Goal: Task Accomplishment & Management: Manage account settings

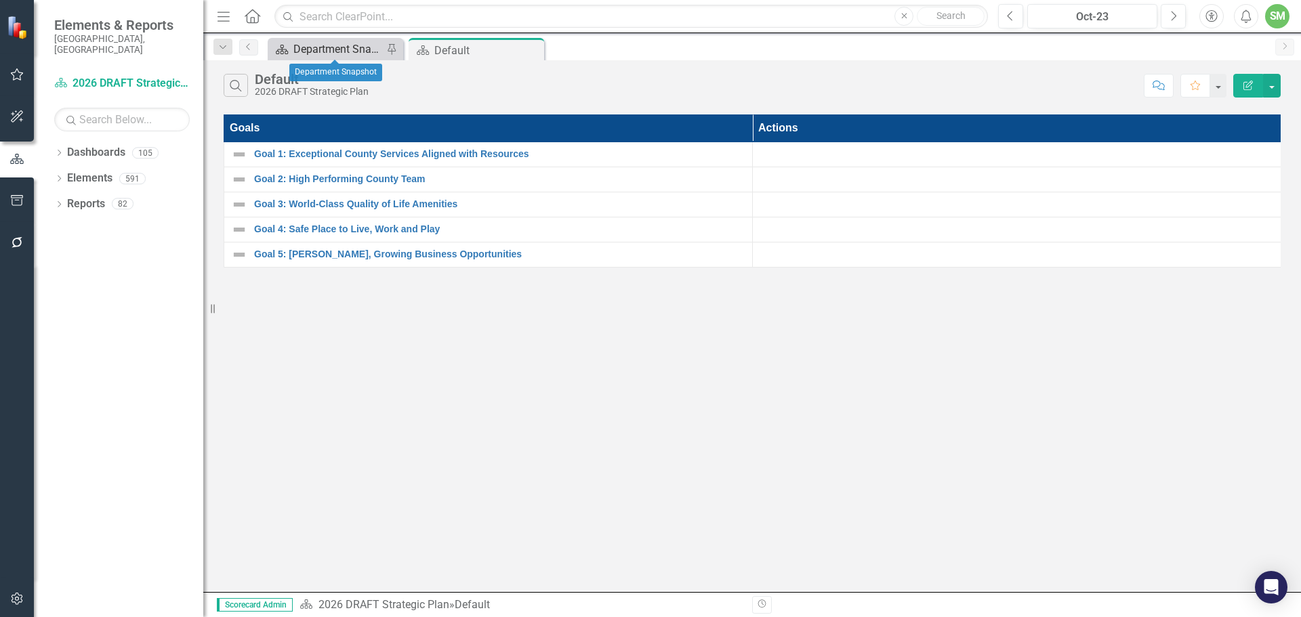
click at [329, 44] on div "Department Snapshot" at bounding box center [337, 49] width 89 height 17
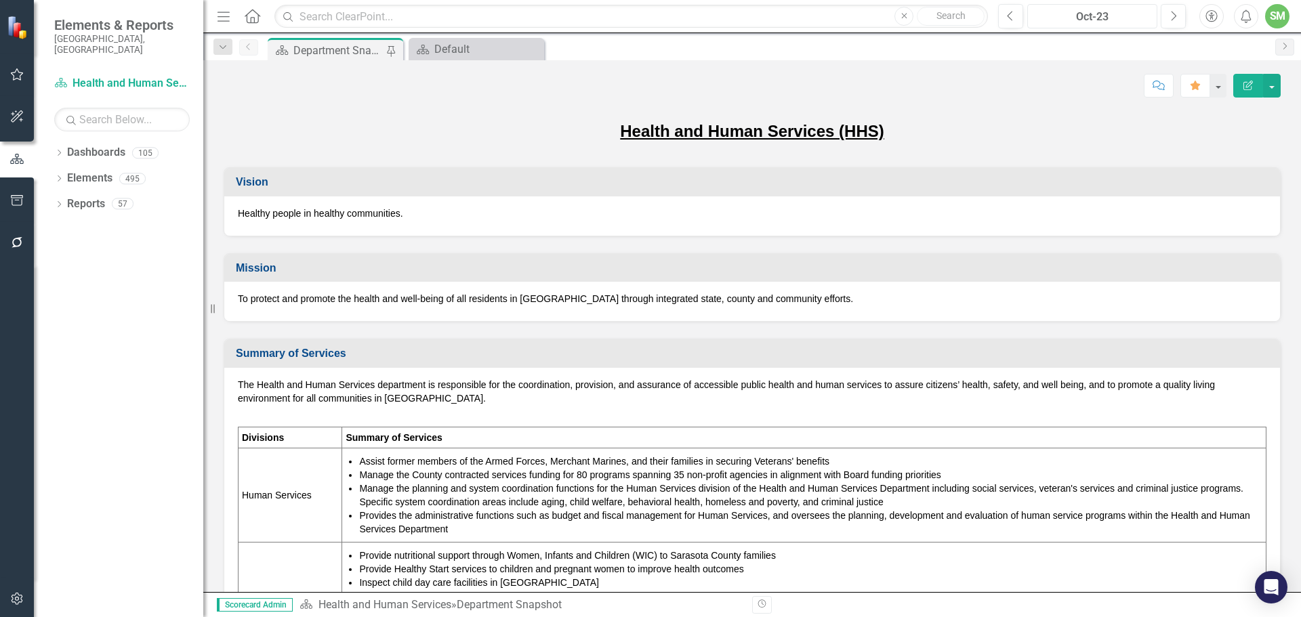
click at [1067, 9] on div "Oct-23" at bounding box center [1092, 17] width 121 height 16
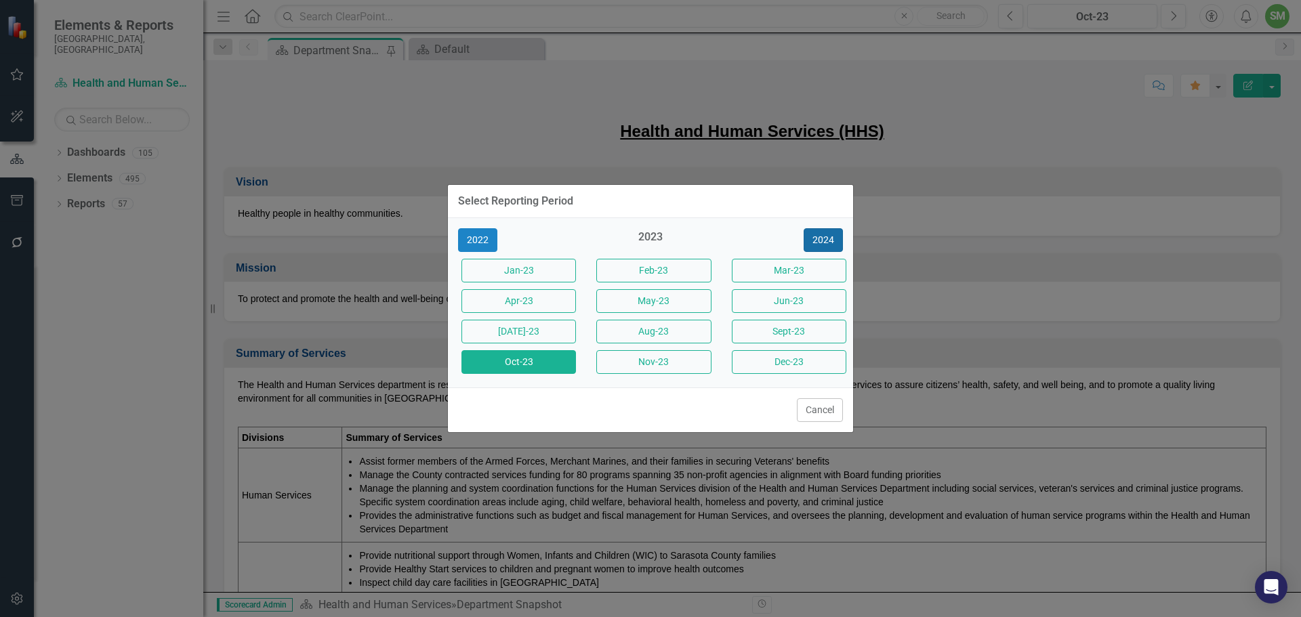
click at [821, 240] on button "2024" at bounding box center [823, 240] width 39 height 24
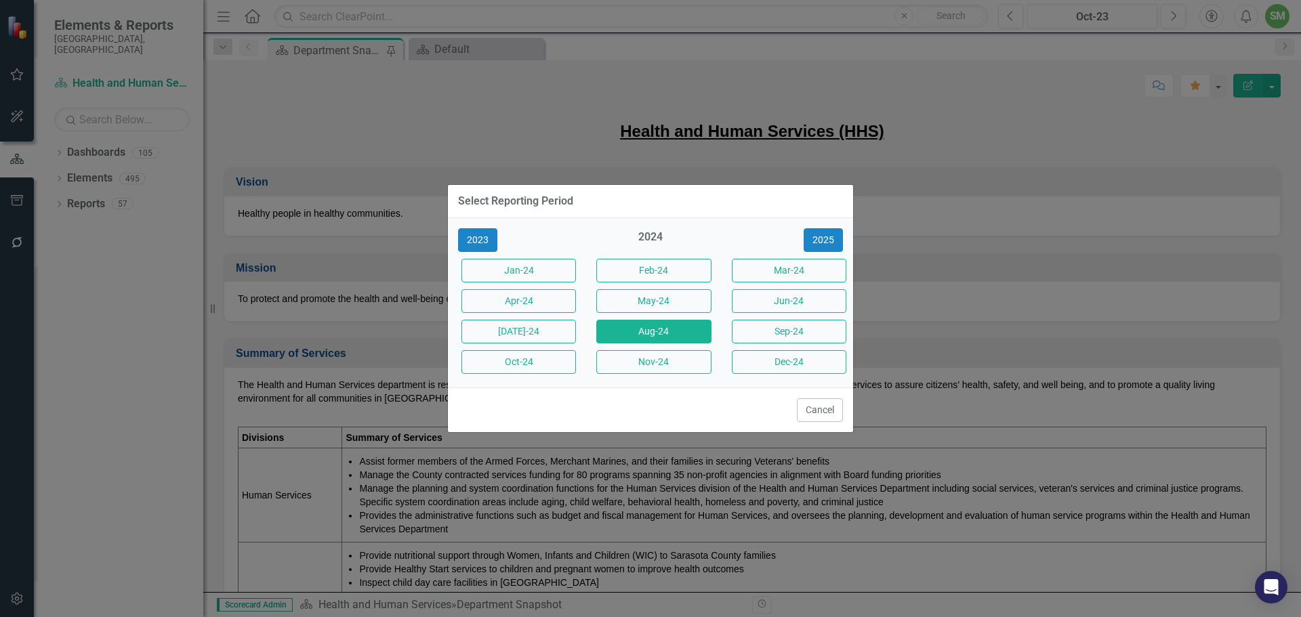
click at [676, 329] on button "Aug-24" at bounding box center [653, 332] width 115 height 24
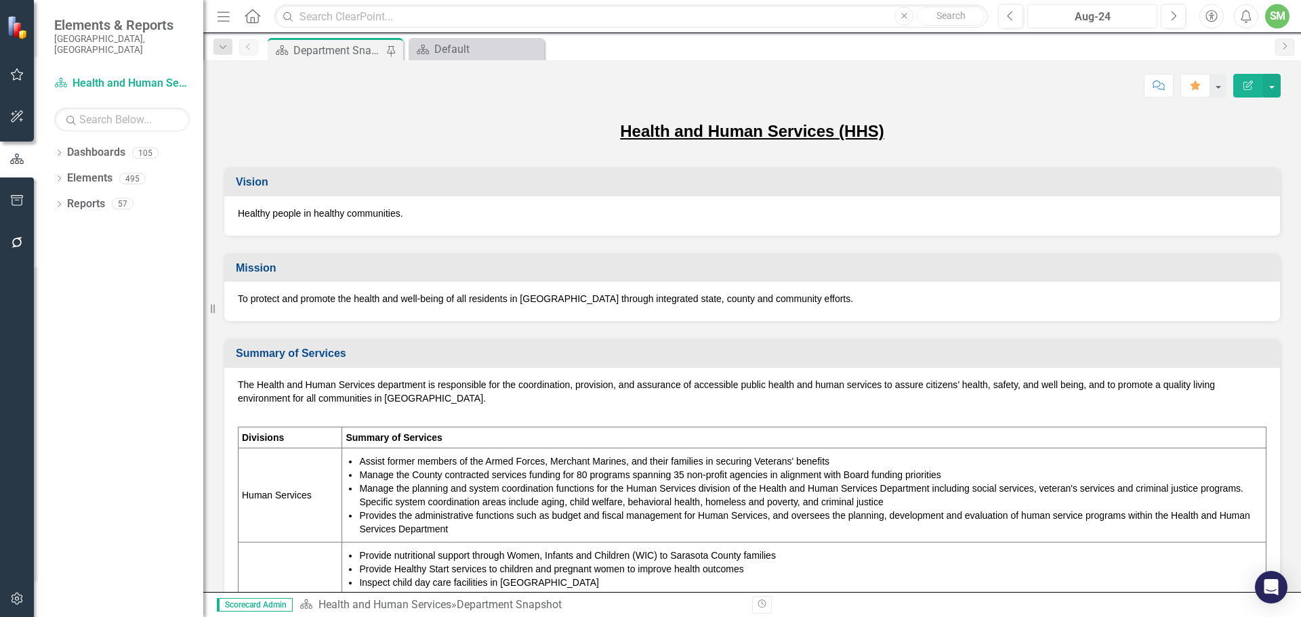
click at [1100, 11] on div "Aug-24" at bounding box center [1092, 17] width 121 height 16
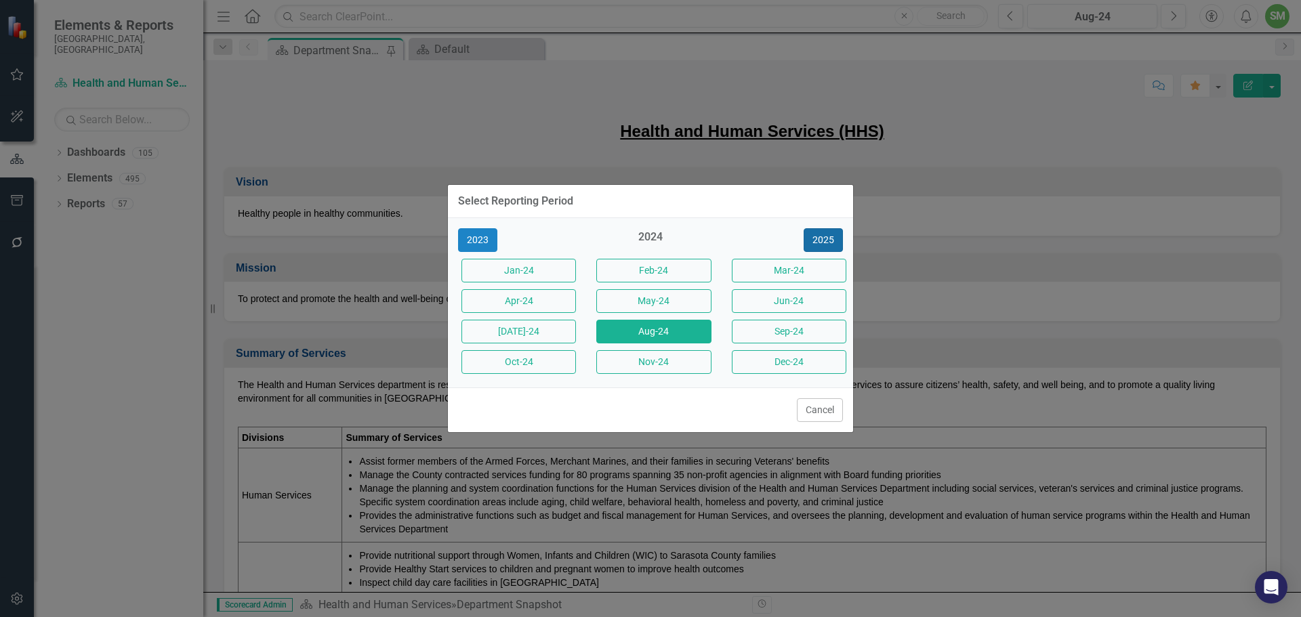
click at [819, 237] on button "2025" at bounding box center [823, 240] width 39 height 24
click at [649, 331] on button "Aug-25" at bounding box center [653, 332] width 115 height 24
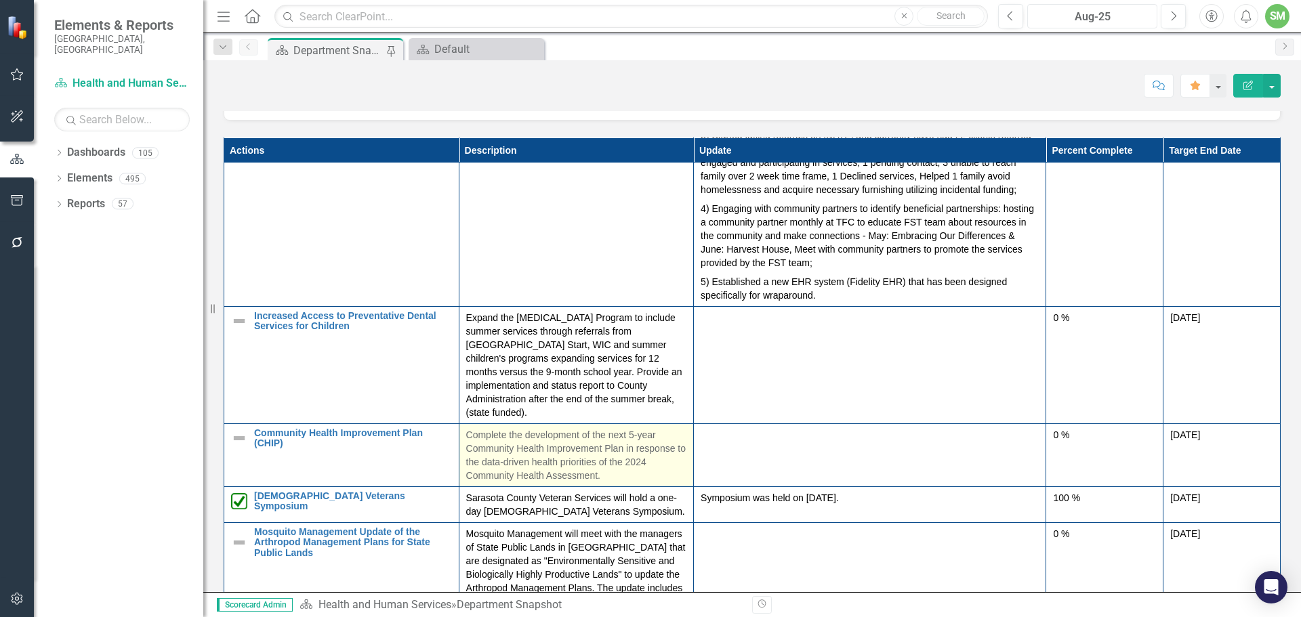
scroll to position [542, 0]
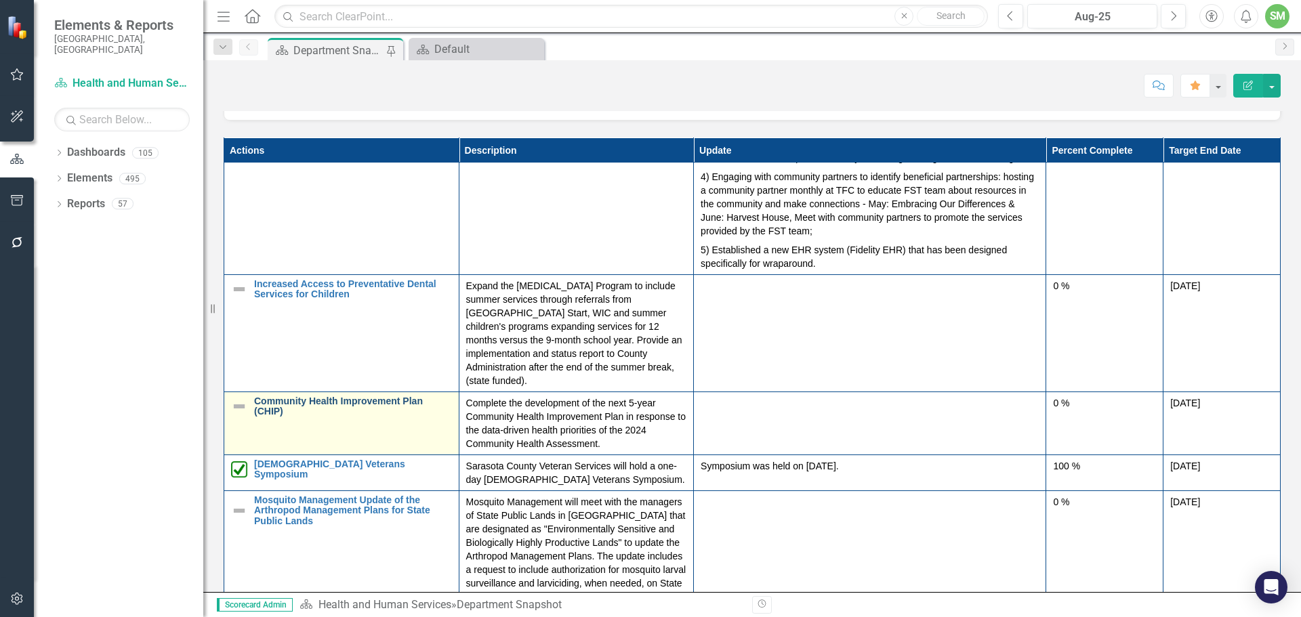
click at [310, 417] on link "Community Health Improvement Plan (CHIP)" at bounding box center [353, 406] width 198 height 21
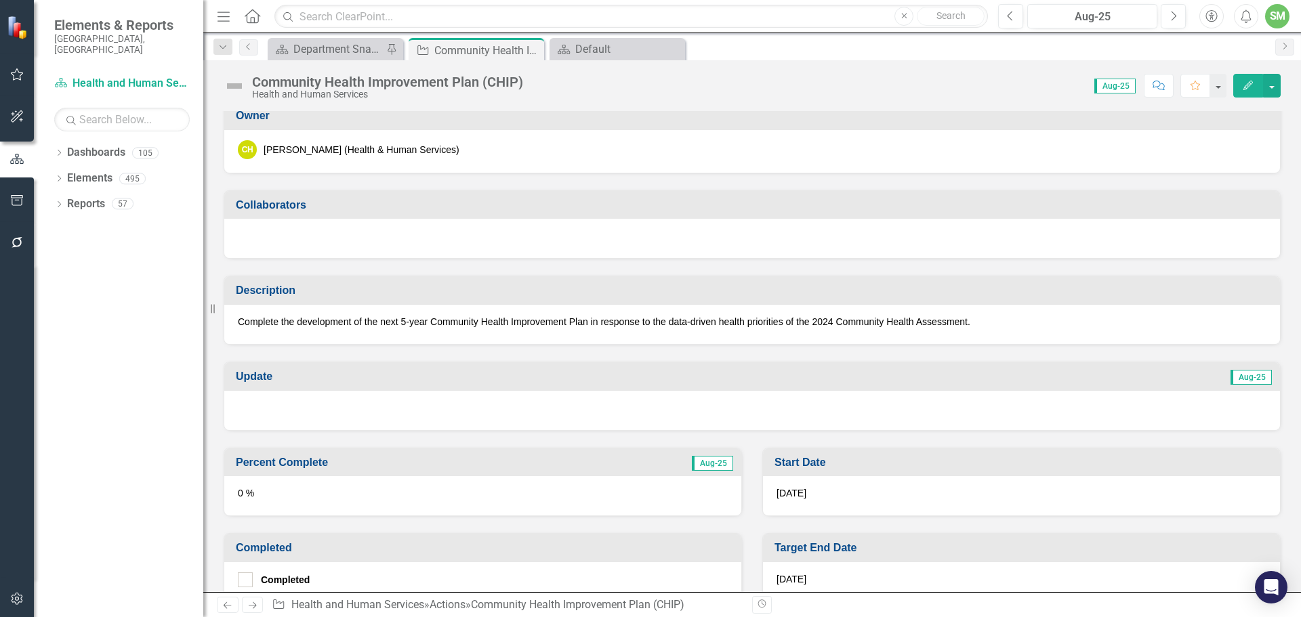
scroll to position [203, 0]
click at [320, 416] on div at bounding box center [752, 409] width 1056 height 39
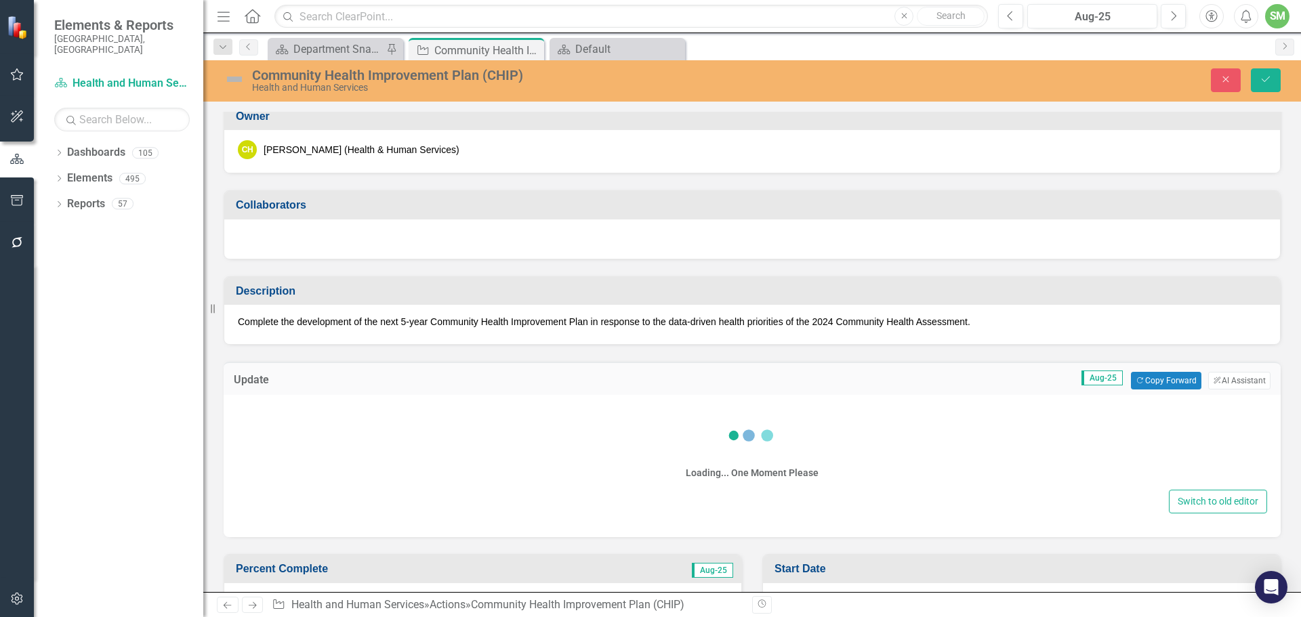
click at [243, 415] on div "Loading... One Moment Please" at bounding box center [752, 448] width 1030 height 78
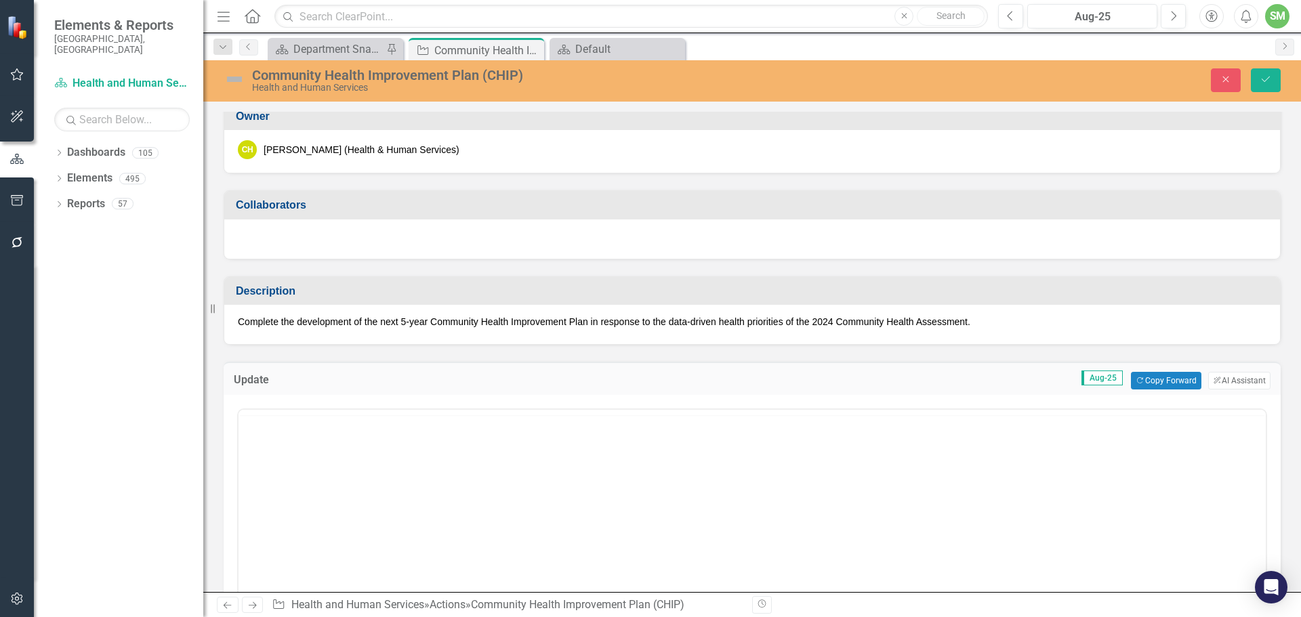
click at [265, 409] on div at bounding box center [752, 544] width 1030 height 271
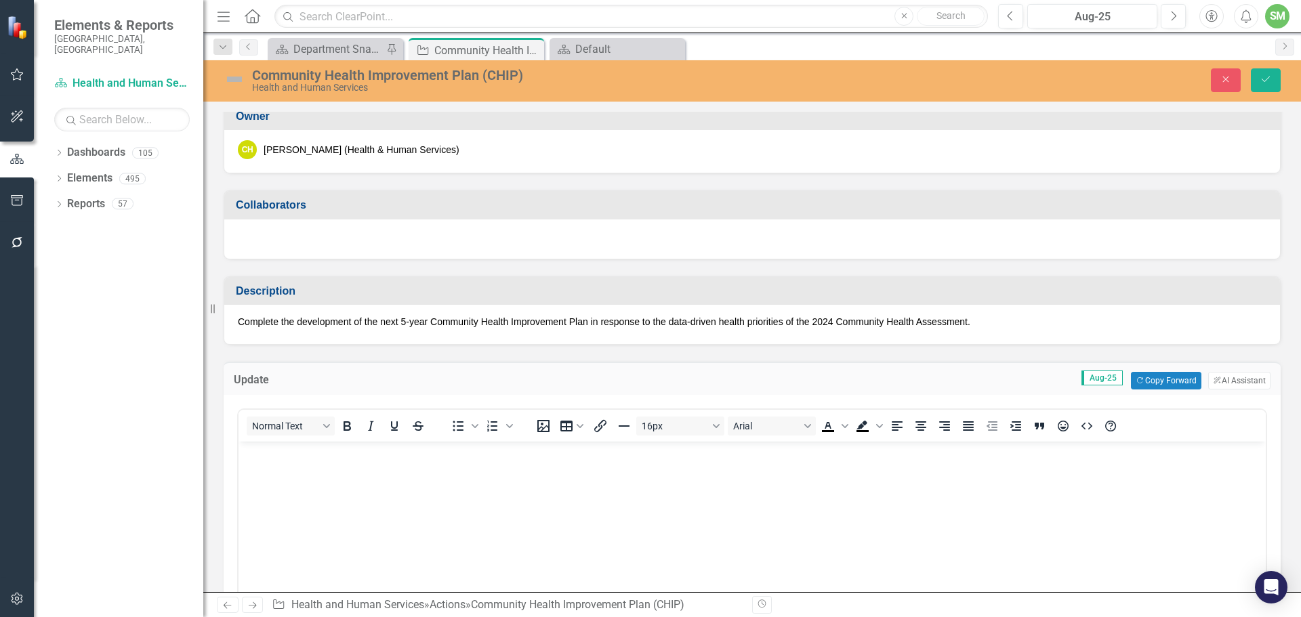
click at [267, 465] on body "Rich Text Area. Press ALT-0 for help." at bounding box center [752, 543] width 1027 height 203
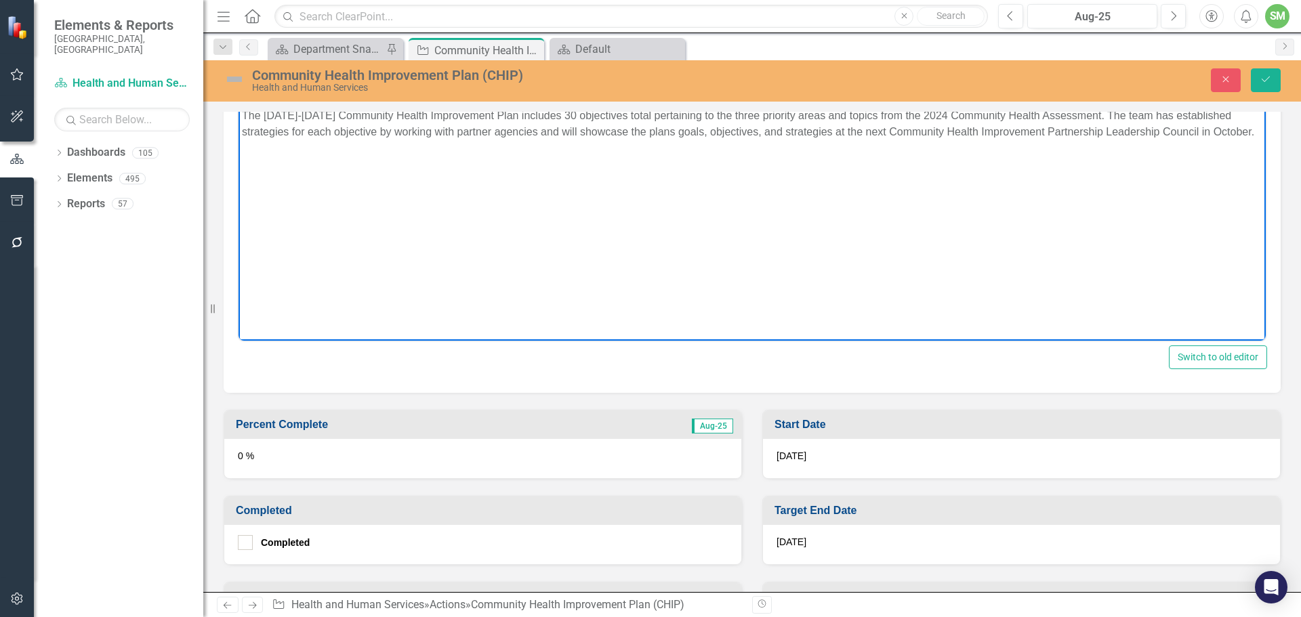
scroll to position [542, 0]
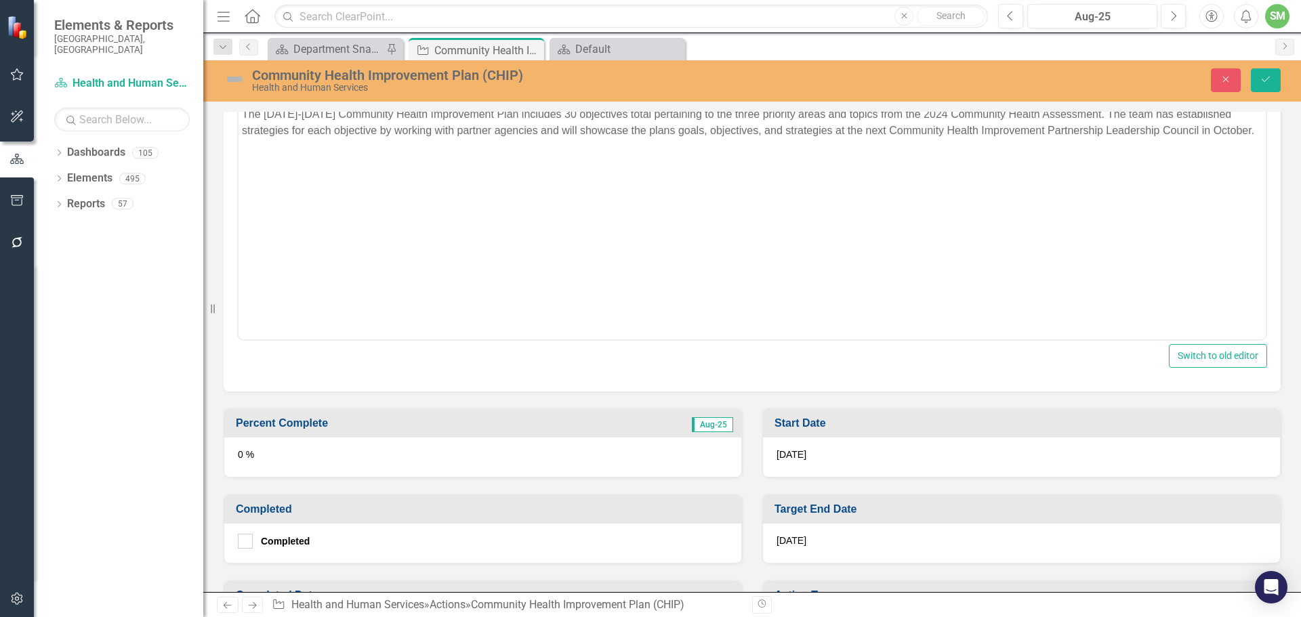
click at [243, 459] on div "0 %" at bounding box center [482, 457] width 517 height 39
click at [243, 452] on div "0 %" at bounding box center [482, 457] width 517 height 39
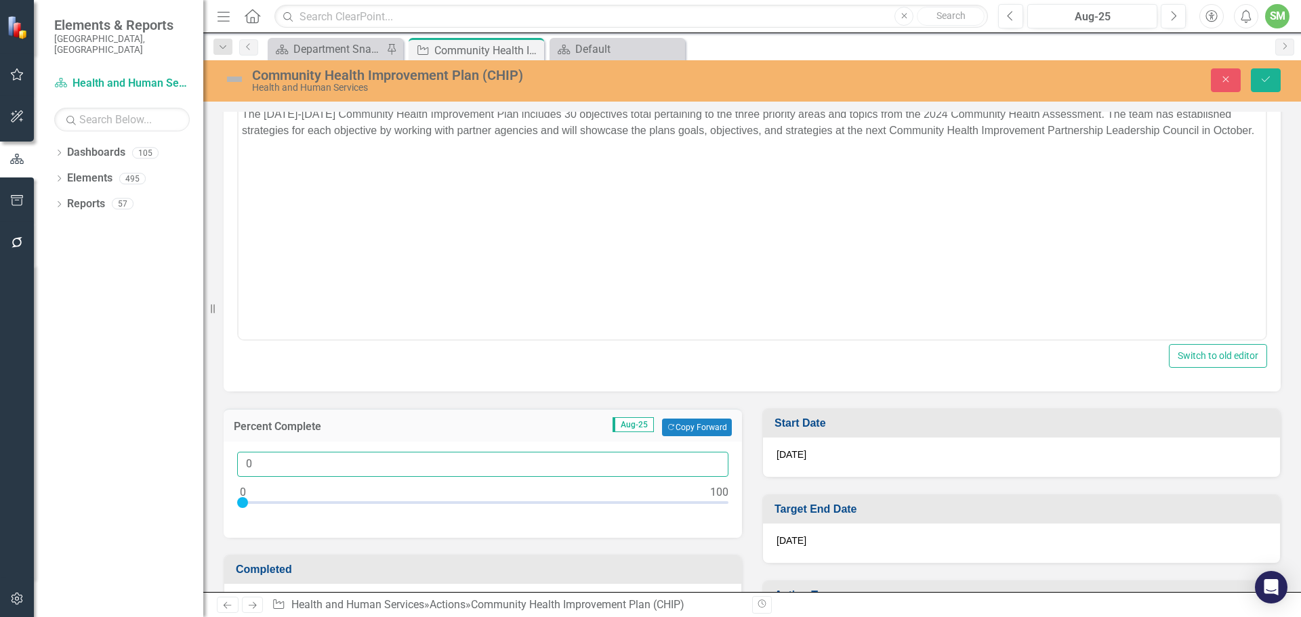
drag, startPoint x: 254, startPoint y: 463, endPoint x: 238, endPoint y: 460, distance: 16.5
click at [238, 460] on input "0" at bounding box center [482, 464] width 491 height 25
type input "75"
click at [234, 77] on img at bounding box center [235, 79] width 22 height 22
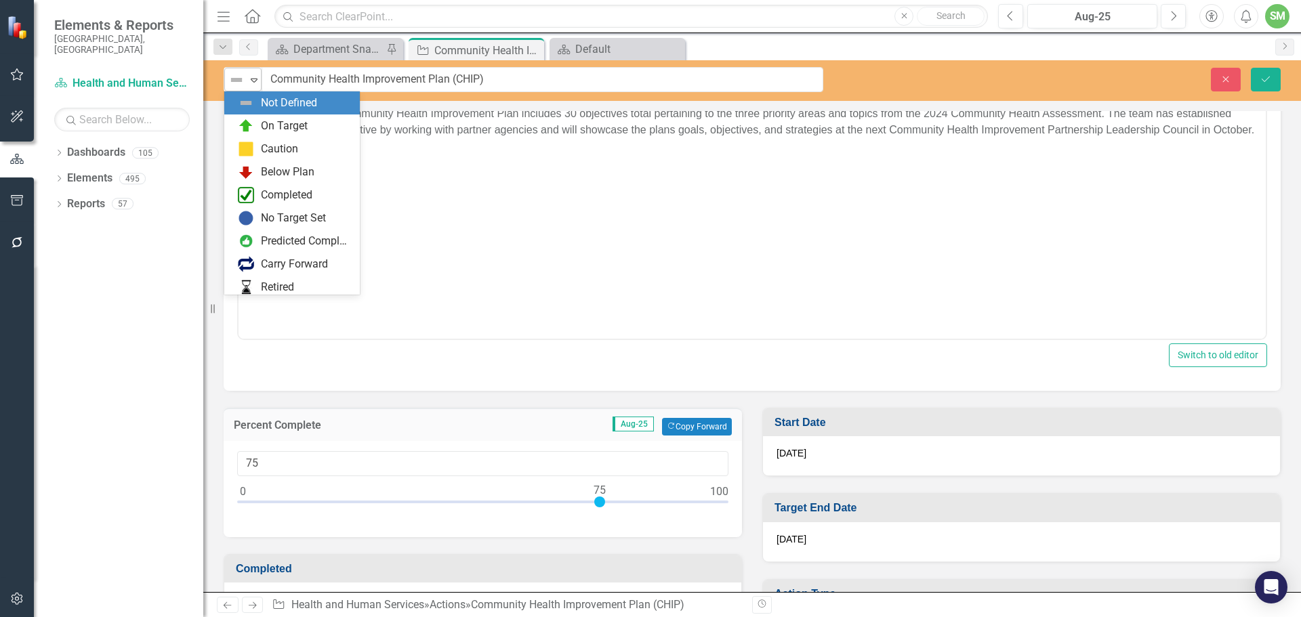
click at [257, 81] on icon "Expand" at bounding box center [254, 80] width 14 height 11
click at [265, 123] on div "On Target" at bounding box center [284, 127] width 47 height 16
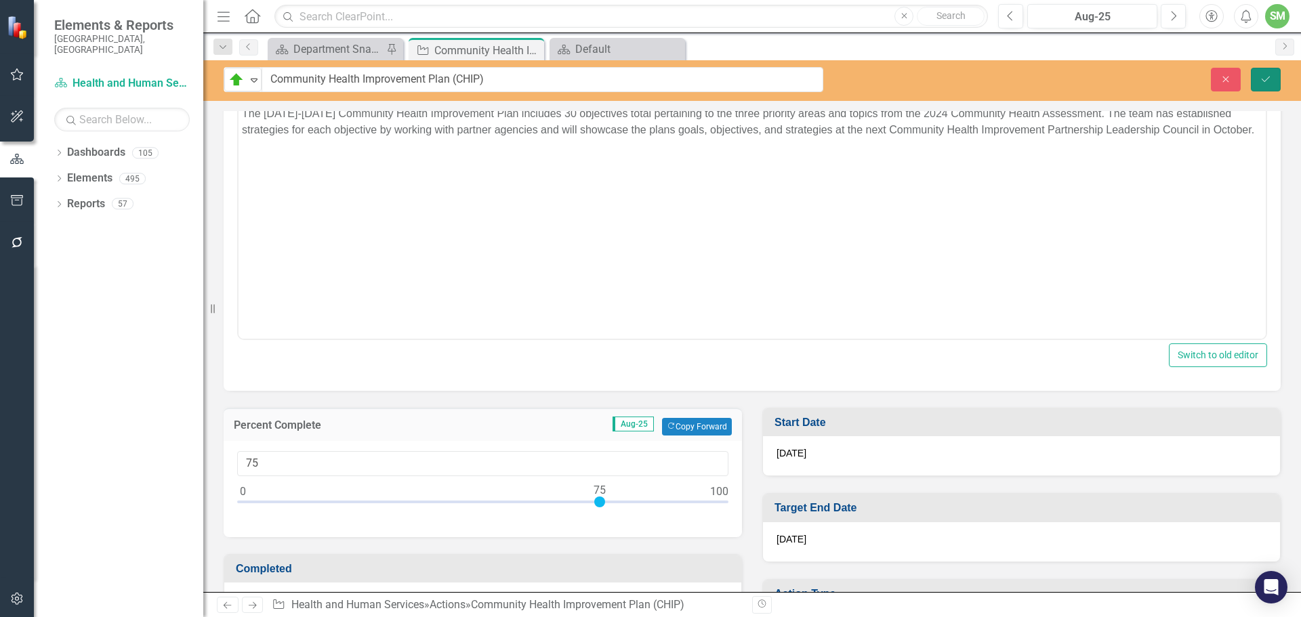
click at [1266, 77] on icon "Save" at bounding box center [1266, 79] width 12 height 9
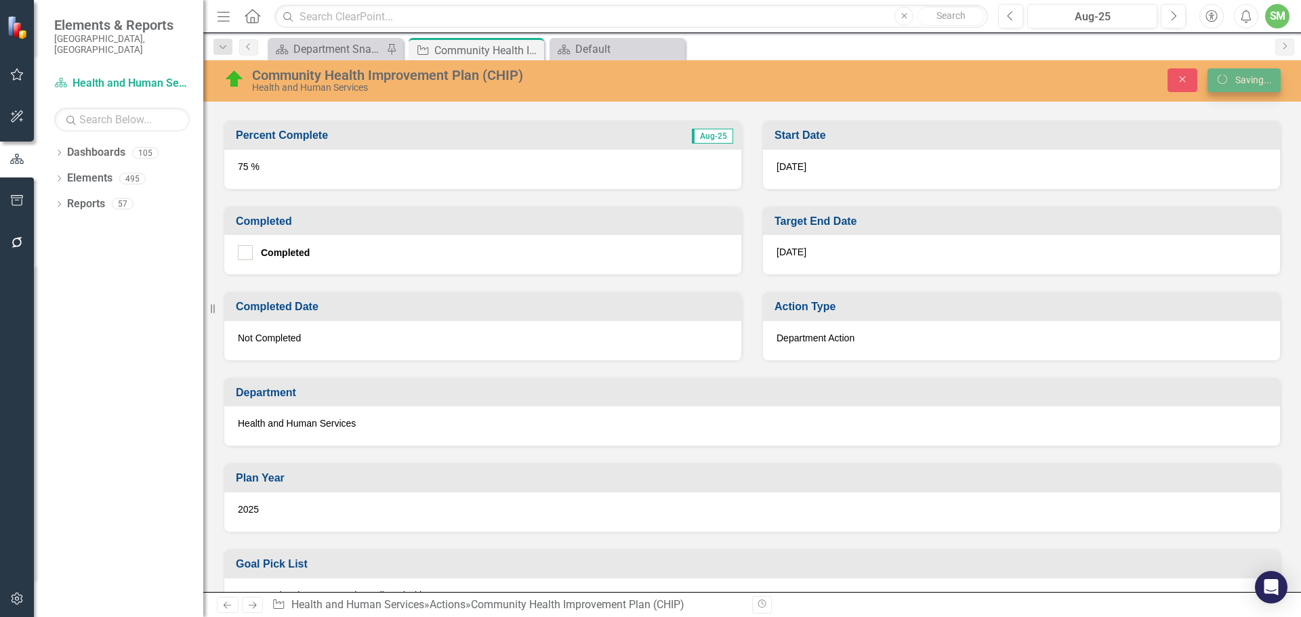
scroll to position [538, 0]
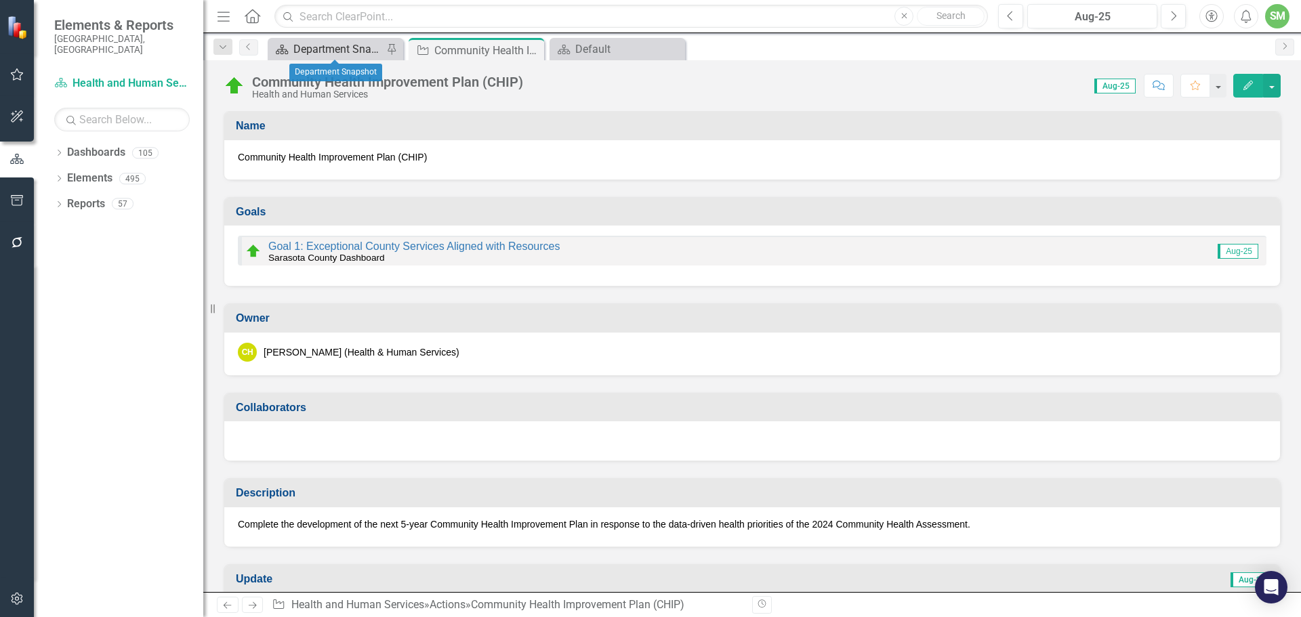
click at [315, 45] on div "Department Snapshot" at bounding box center [337, 49] width 89 height 17
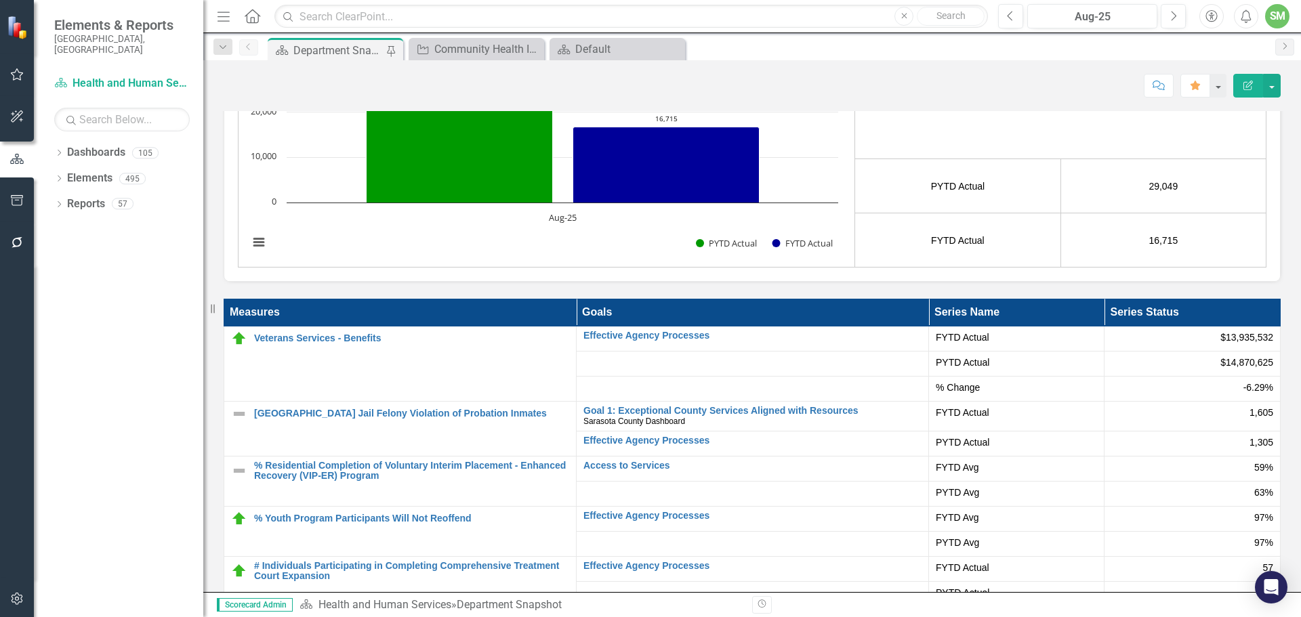
scroll to position [2779, 0]
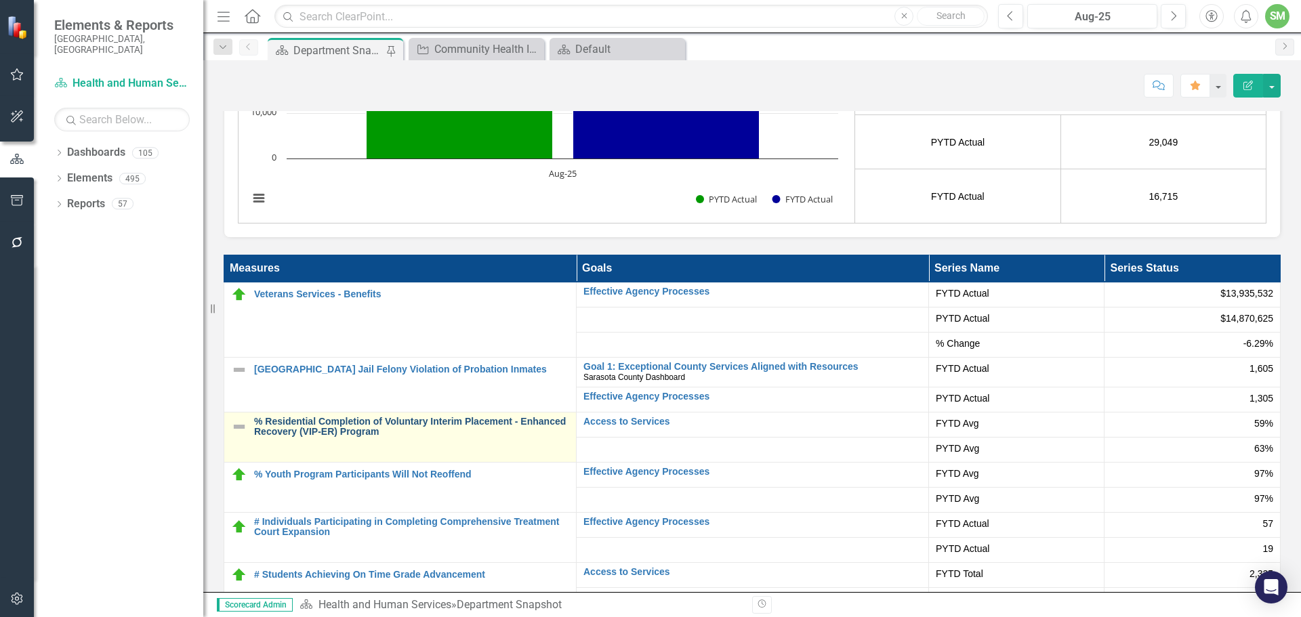
click at [344, 425] on link "% Residential Completion of Voluntary Interim Placement - Enhanced Recovery (VI…" at bounding box center [411, 427] width 315 height 21
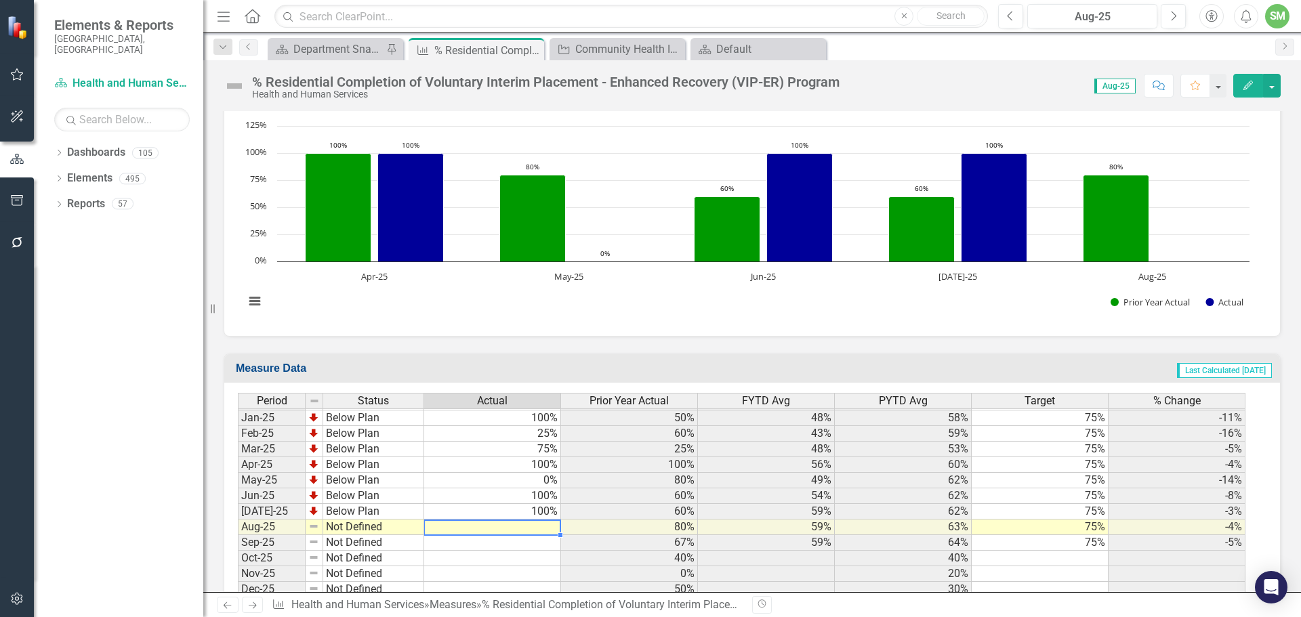
click at [316, 527] on img at bounding box center [313, 526] width 11 height 11
click at [340, 531] on td "Not Defined" at bounding box center [373, 528] width 101 height 16
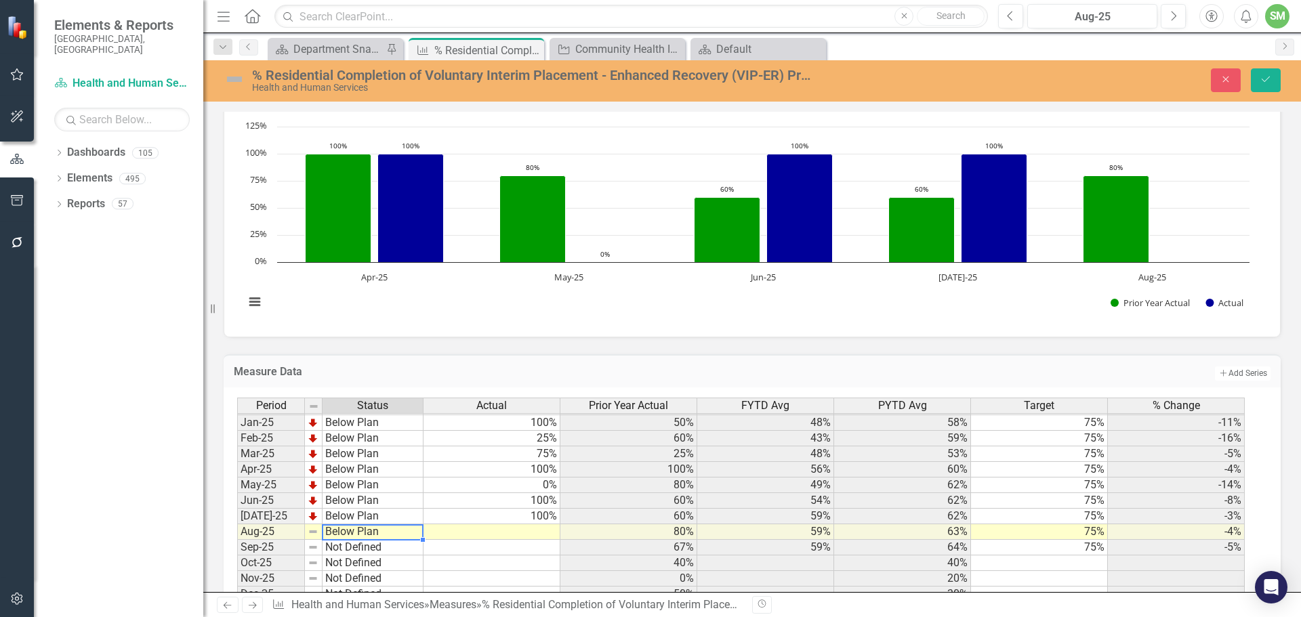
click at [373, 485] on div "Period Status Actual Prior Year Actual FYTD Avg PYTD Avg Target % Change Dec-23…" at bounding box center [747, 500] width 1020 height 205
click at [520, 535] on td at bounding box center [492, 533] width 137 height 16
type textarea "1"
type textarea "0"
click at [234, 78] on img at bounding box center [235, 79] width 22 height 22
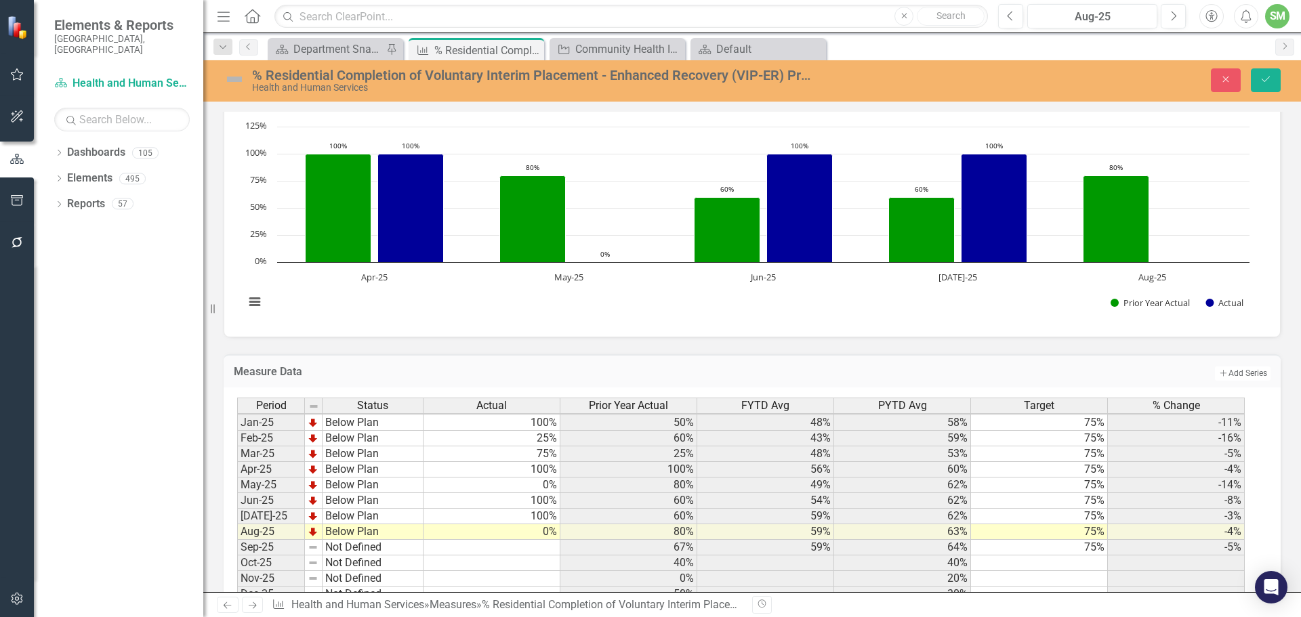
click at [234, 78] on img at bounding box center [235, 79] width 22 height 22
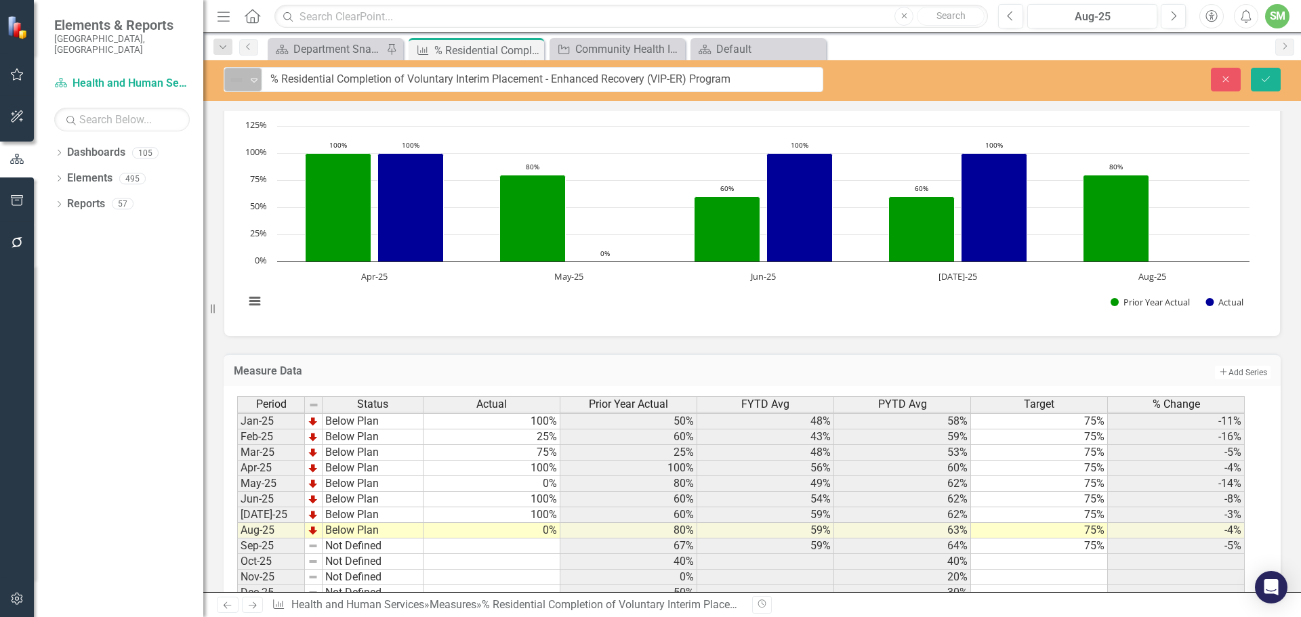
click at [251, 79] on icon at bounding box center [254, 81] width 7 height 4
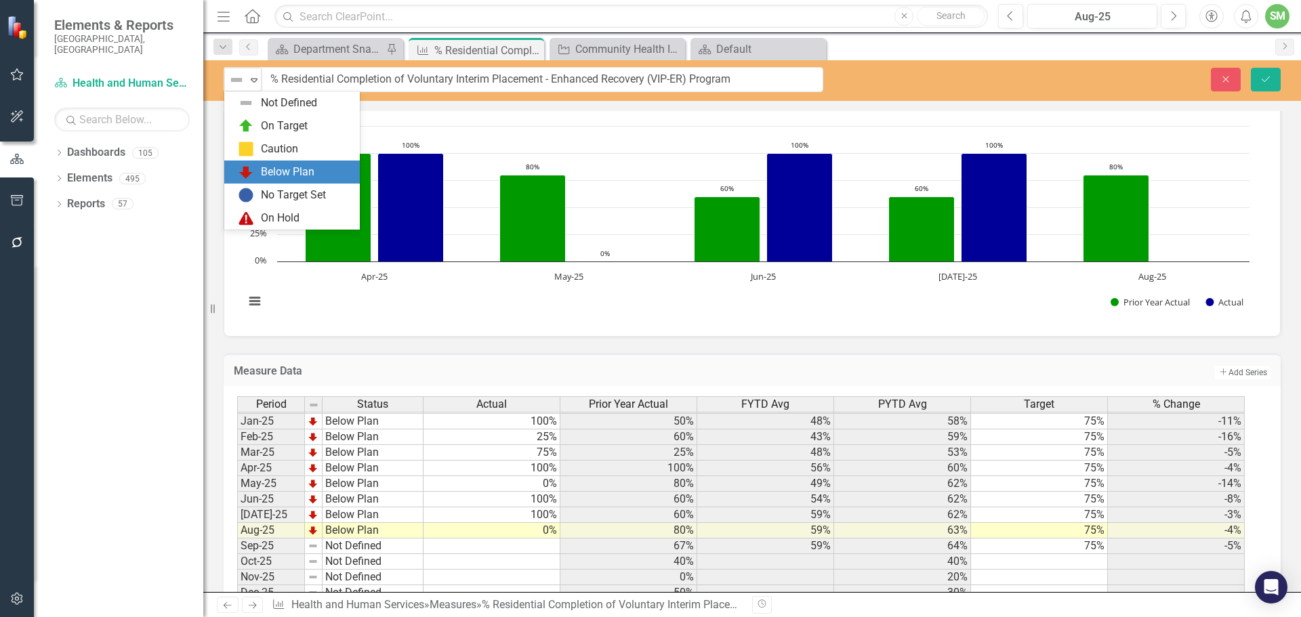
click at [266, 165] on div "Below Plan" at bounding box center [288, 173] width 54 height 16
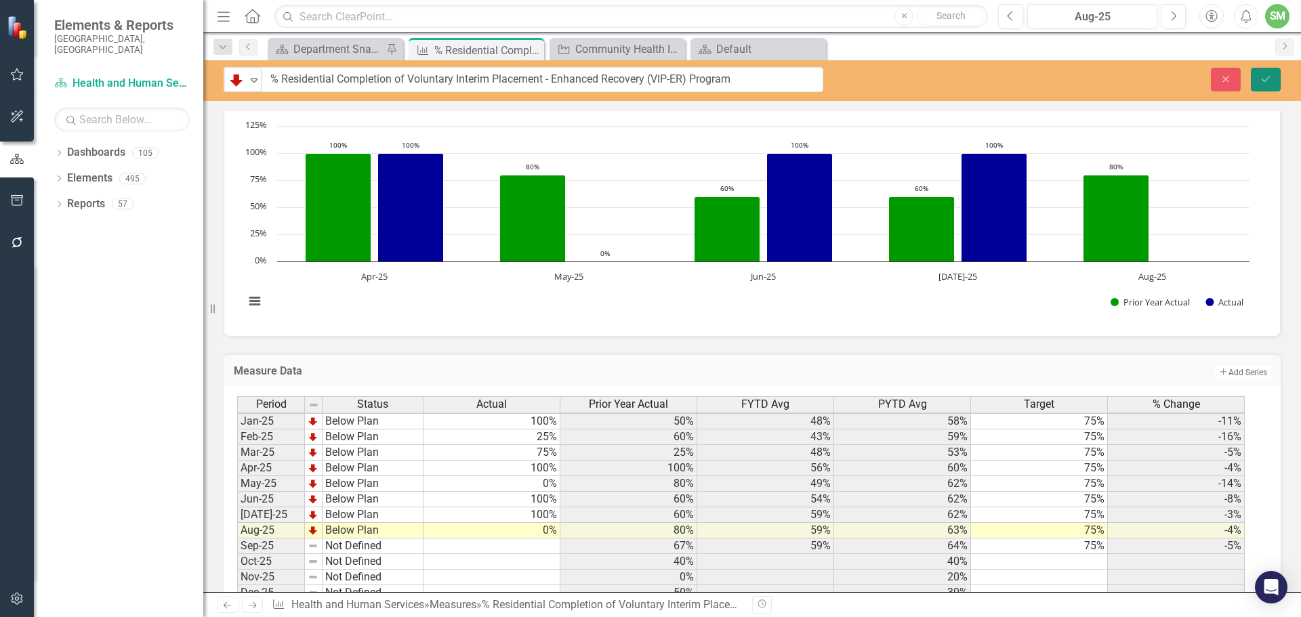
click at [1263, 79] on icon "Save" at bounding box center [1266, 79] width 12 height 9
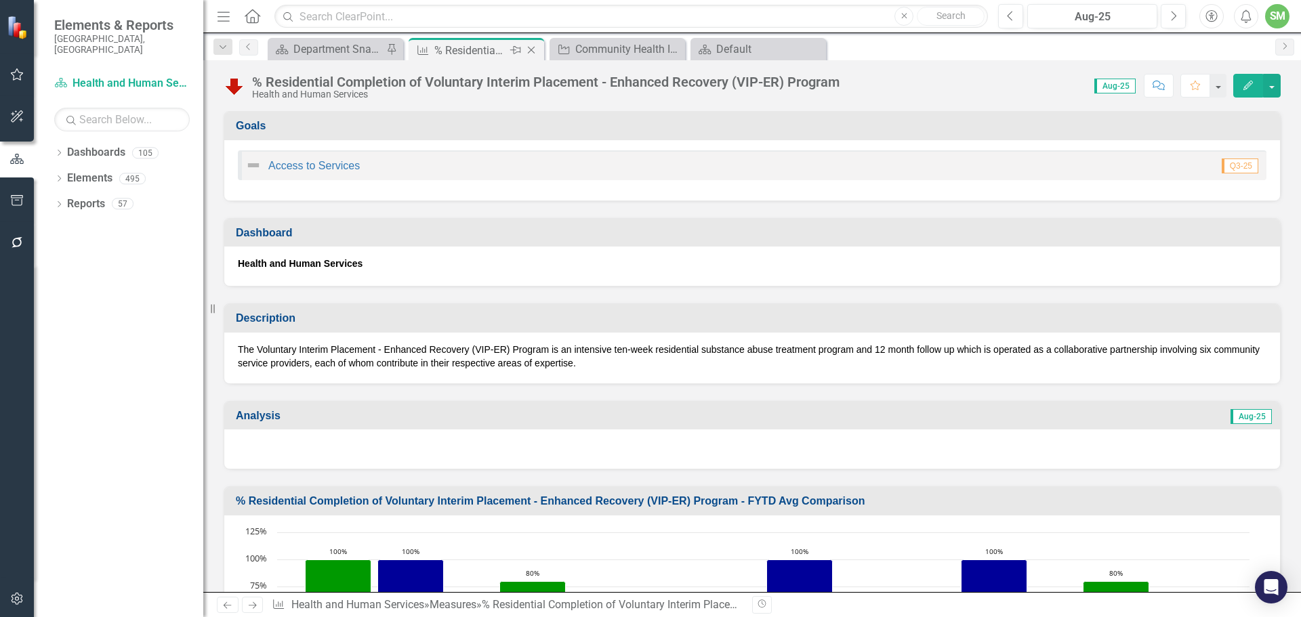
click at [527, 49] on icon "Close" at bounding box center [532, 50] width 14 height 11
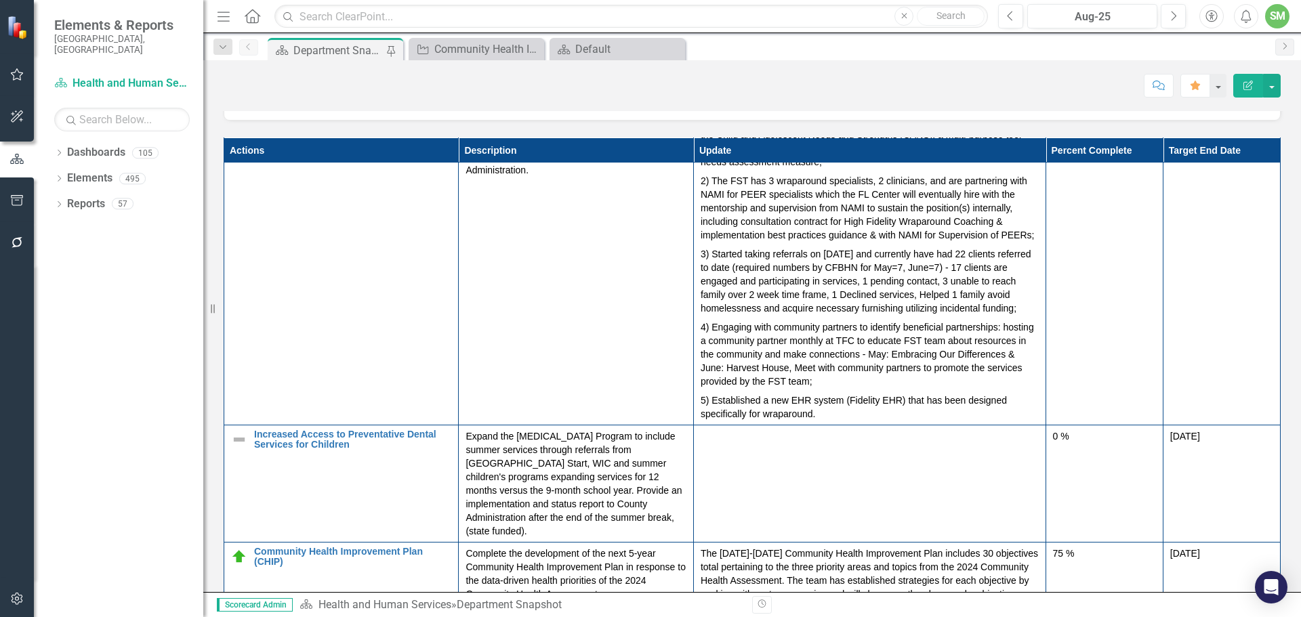
scroll to position [407, 0]
